Goal: Transaction & Acquisition: Purchase product/service

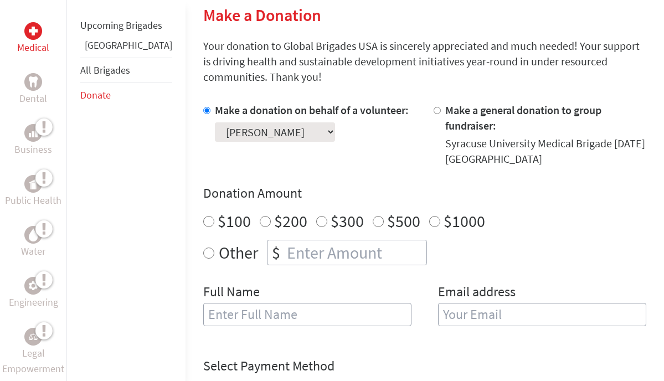
scroll to position [292, 0]
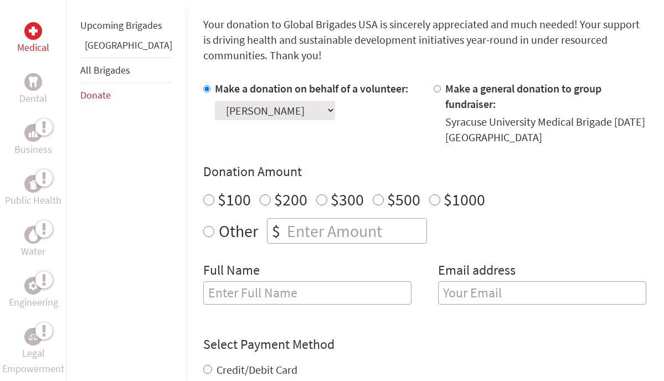
radio input "true"
click at [284, 219] on input "number" at bounding box center [355, 231] width 142 height 24
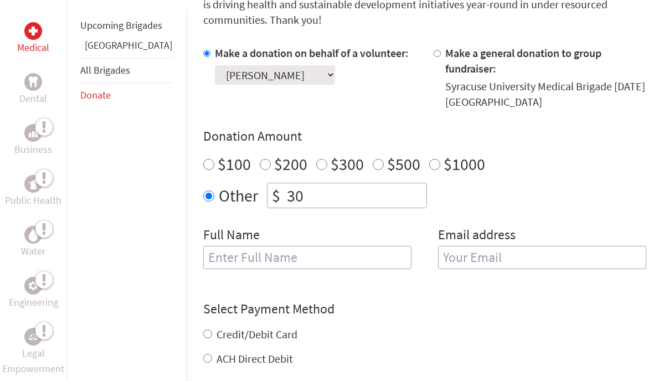
scroll to position [328, 0]
type input "30"
click at [203, 246] on input "[PERSON_NAME]" at bounding box center [307, 257] width 208 height 23
type input "[PERSON_NAME]"
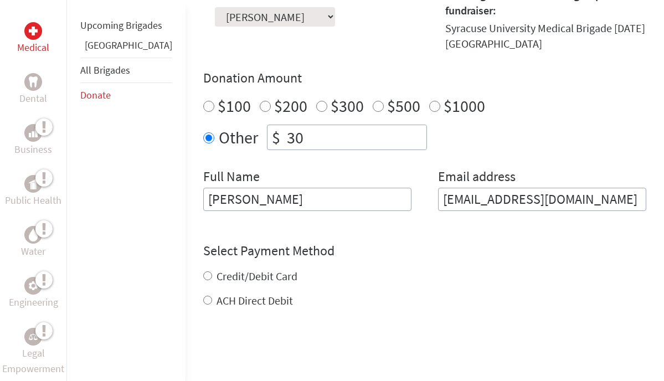
scroll to position [399, 0]
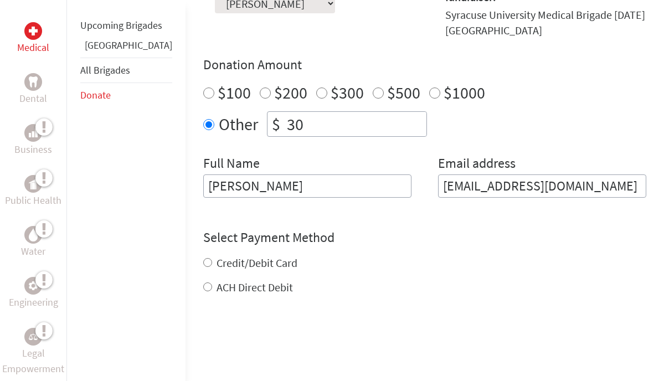
type input "[EMAIL_ADDRESS][DOMAIN_NAME]"
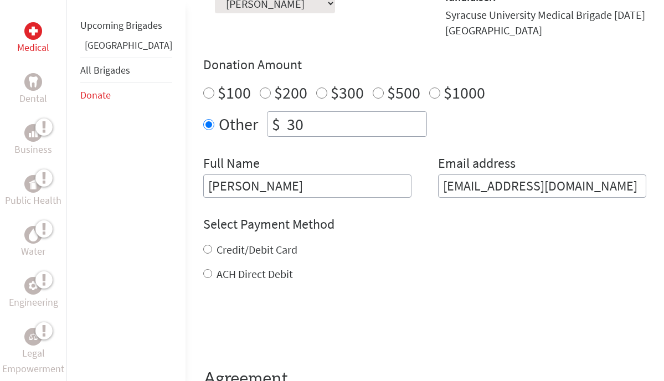
click at [203, 242] on div "Credit/Debit Card ACH Direct Debit" at bounding box center [424, 262] width 443 height 40
click at [203, 245] on input "Credit/Debit Card" at bounding box center [207, 249] width 9 height 9
radio input "true"
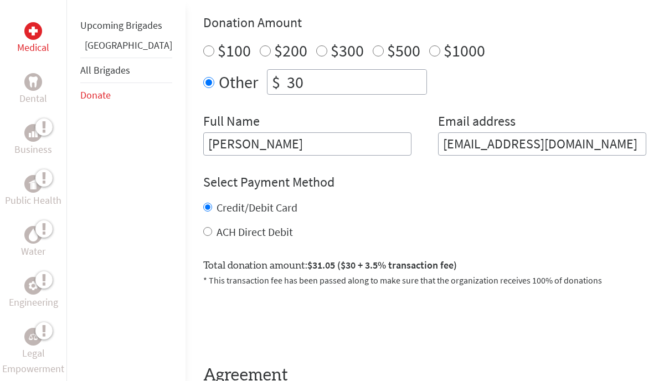
scroll to position [464, 0]
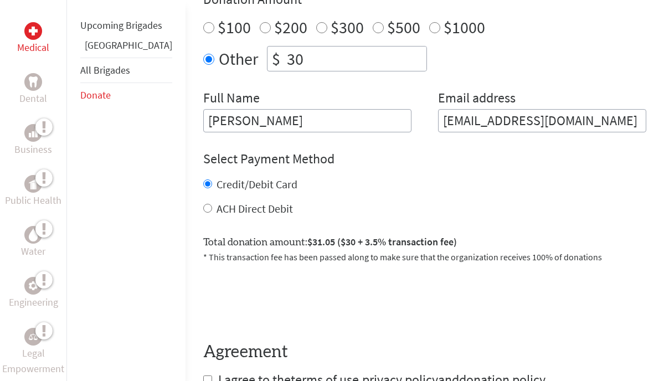
click at [284, 46] on input "30" at bounding box center [355, 58] width 142 height 24
type input "3"
type input "40"
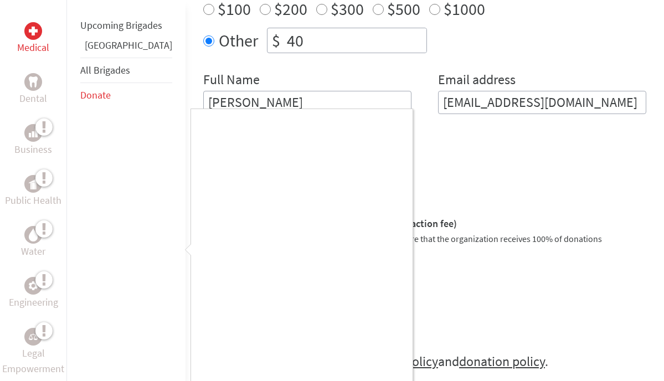
scroll to position [669, 0]
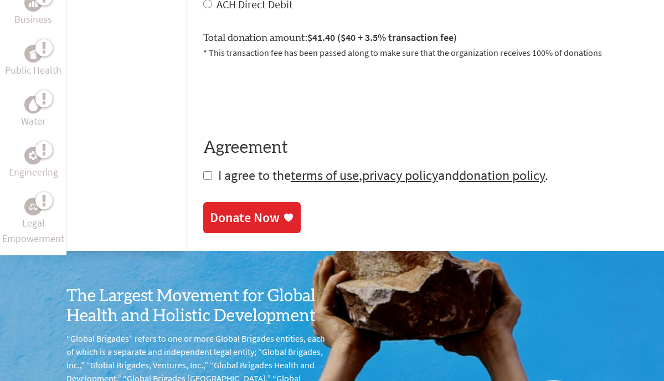
click at [203, 171] on input "checkbox" at bounding box center [207, 175] width 9 height 9
checkbox input "true"
click at [210, 210] on div "Donate Now" at bounding box center [245, 219] width 70 height 18
